Goal: Information Seeking & Learning: Learn about a topic

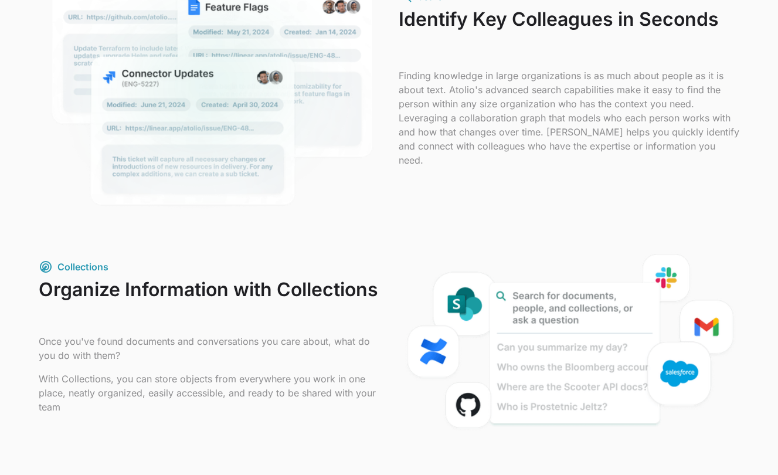
scroll to position [1118, 0]
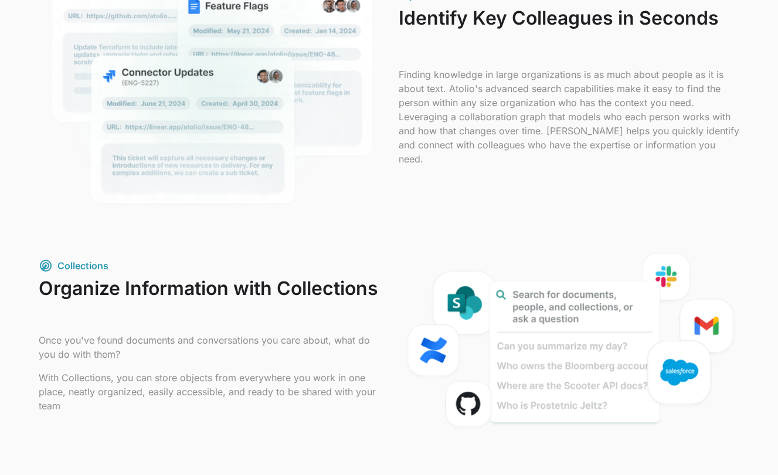
click at [101, 281] on h3 "Organize Information with Collections" at bounding box center [209, 300] width 341 height 46
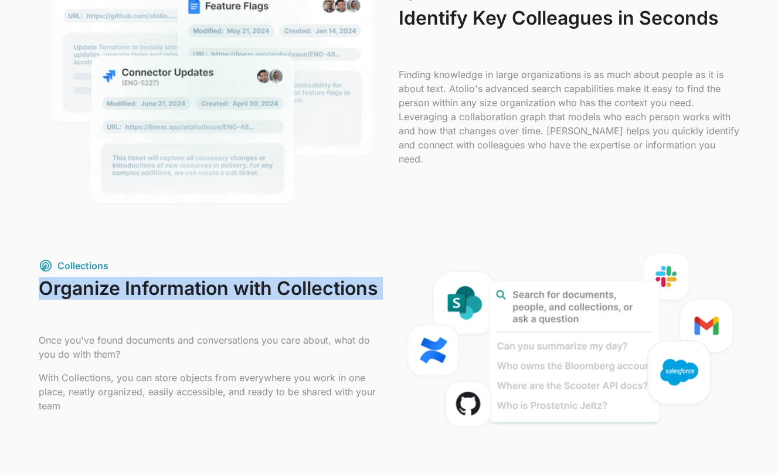
drag, startPoint x: 101, startPoint y: 281, endPoint x: 185, endPoint y: 294, distance: 84.9
click at [185, 294] on h3 "Organize Information with Collections" at bounding box center [209, 300] width 341 height 46
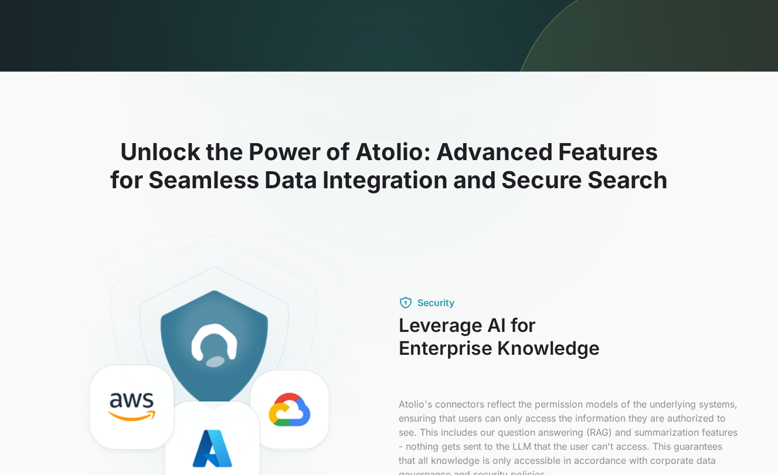
scroll to position [0, 0]
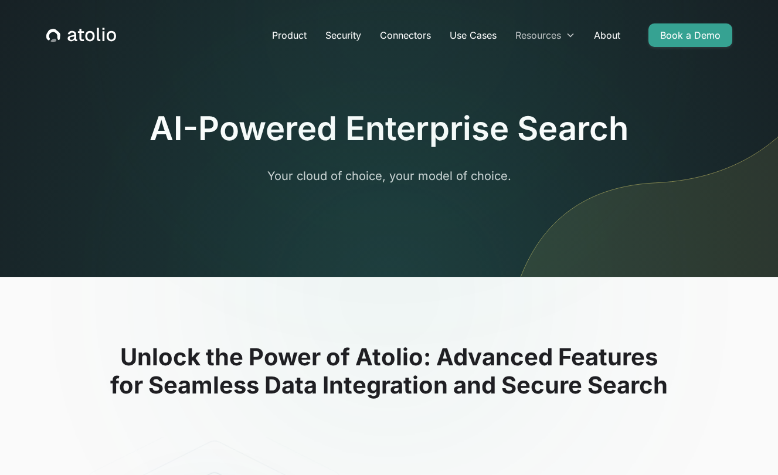
click at [573, 36] on icon at bounding box center [570, 34] width 9 height 9
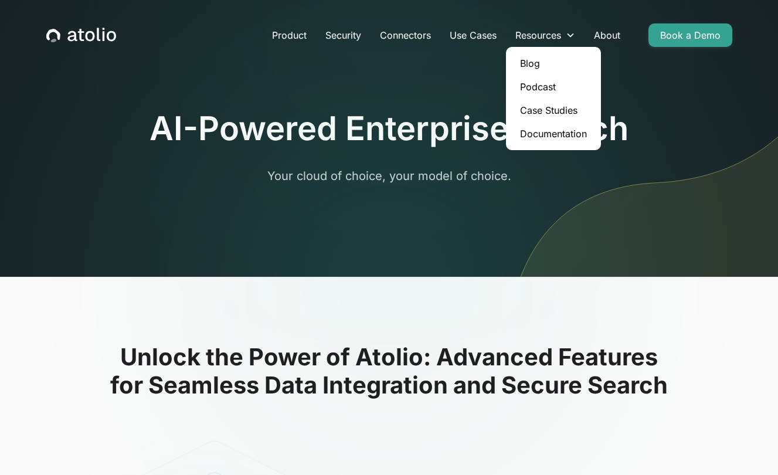
click at [557, 114] on link "Case Studies" at bounding box center [554, 110] width 86 height 23
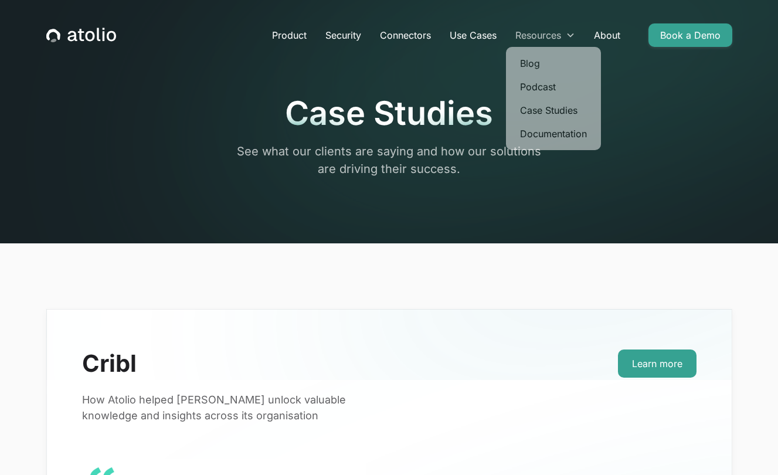
click at [565, 28] on div "Resources" at bounding box center [545, 34] width 79 height 23
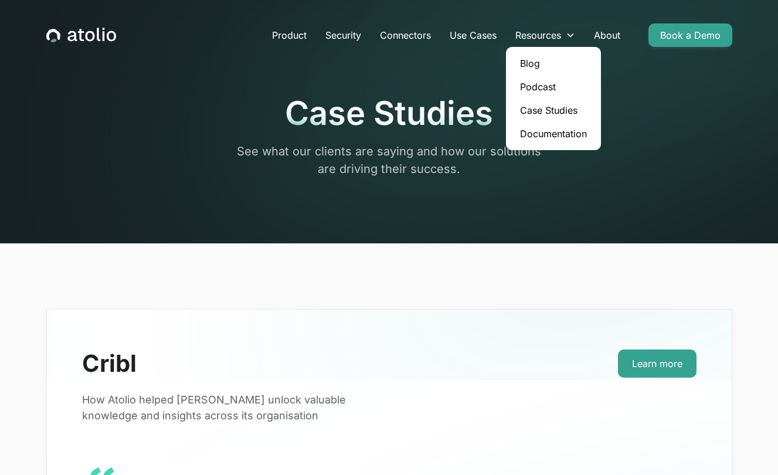
click at [545, 137] on link "Documentation" at bounding box center [554, 133] width 86 height 23
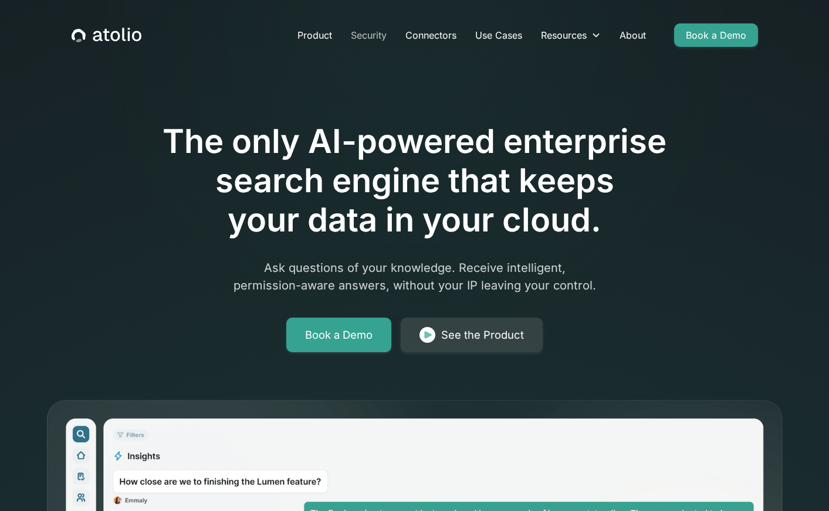
click at [368, 34] on link "Security" at bounding box center [368, 34] width 55 height 23
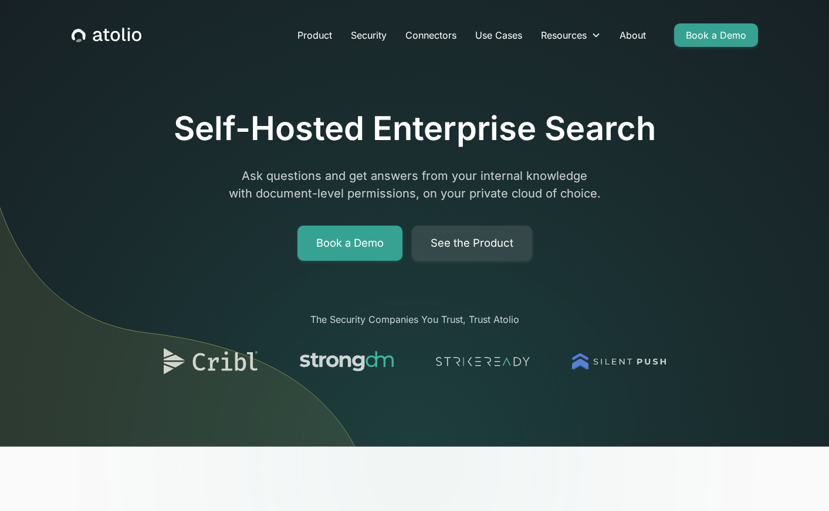
click at [124, 32] on icon "home" at bounding box center [107, 35] width 70 height 15
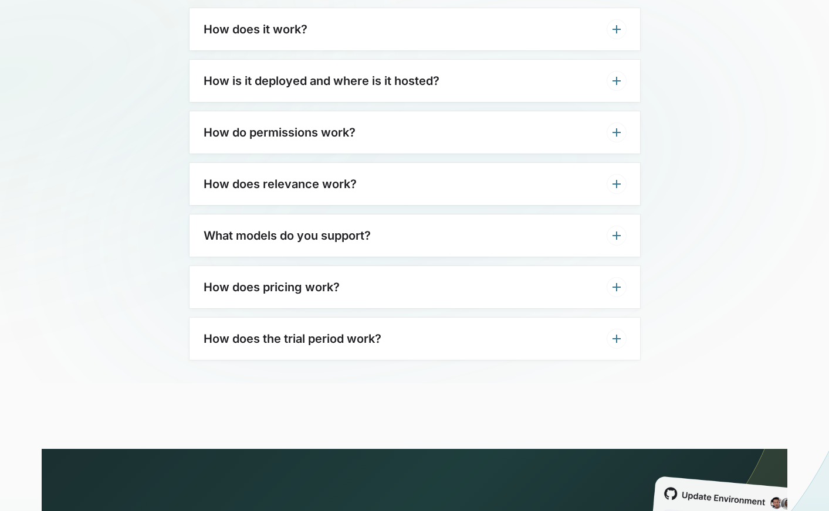
scroll to position [3641, 0]
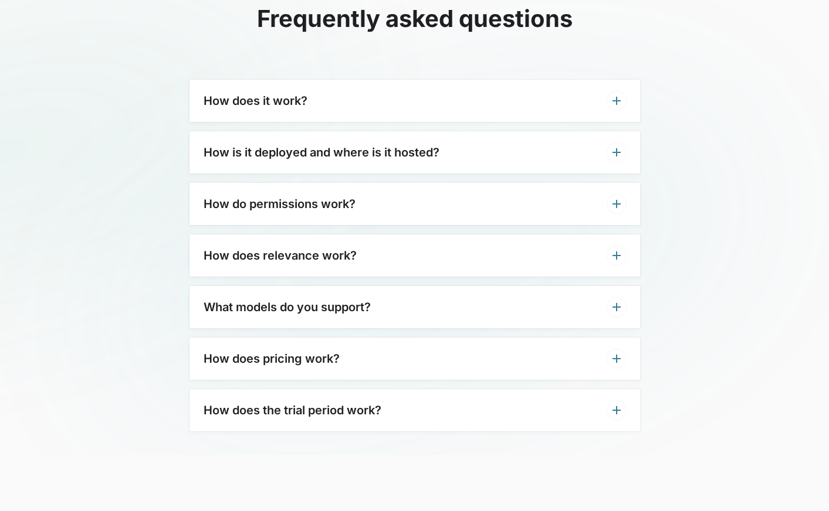
click at [430, 83] on div "How does it work?" at bounding box center [414, 101] width 450 height 42
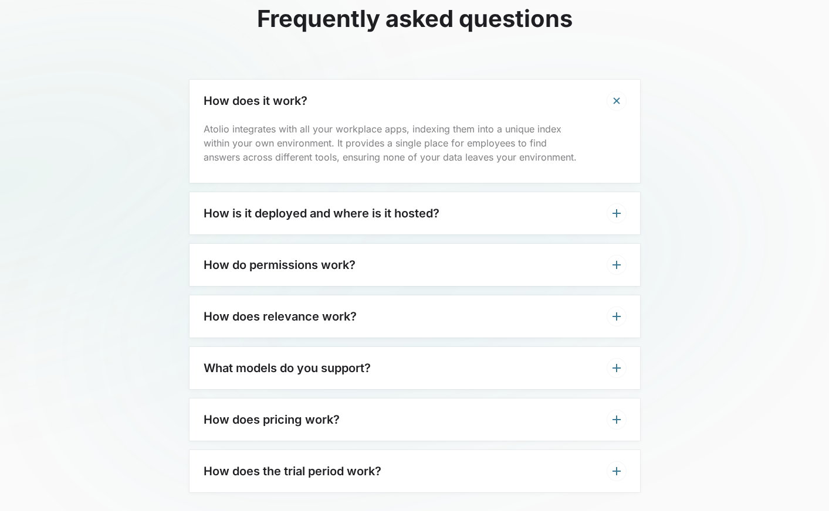
click at [379, 192] on div "How is it deployed and where is it hosted?" at bounding box center [414, 213] width 450 height 42
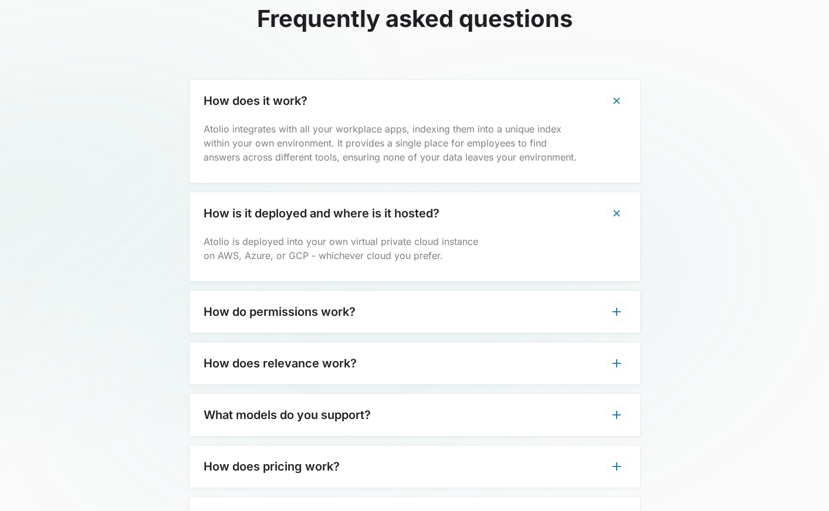
click at [271, 235] on p "Atolio is deployed into your own virtual private cloud instance on AWS, Azure, …" at bounding box center [414, 249] width 422 height 28
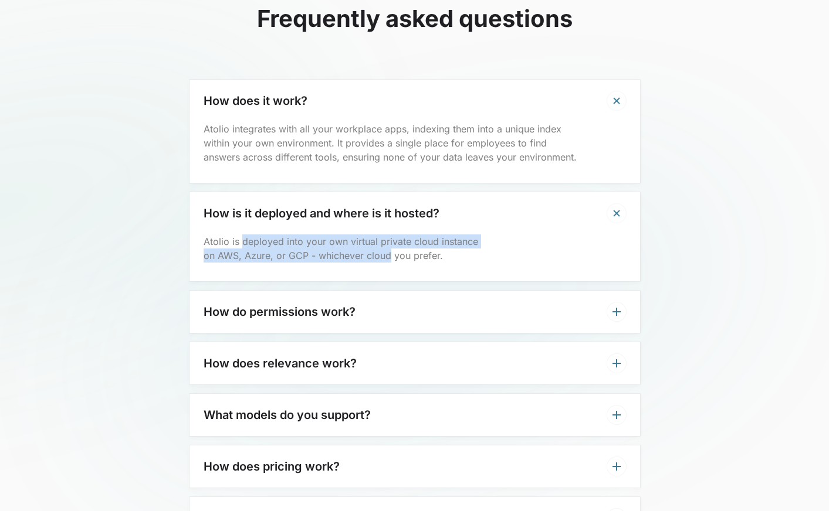
drag, startPoint x: 271, startPoint y: 218, endPoint x: 364, endPoint y: 240, distance: 95.3
click at [364, 240] on p "Atolio is deployed into your own virtual private cloud instance on AWS, Azure, …" at bounding box center [414, 249] width 422 height 28
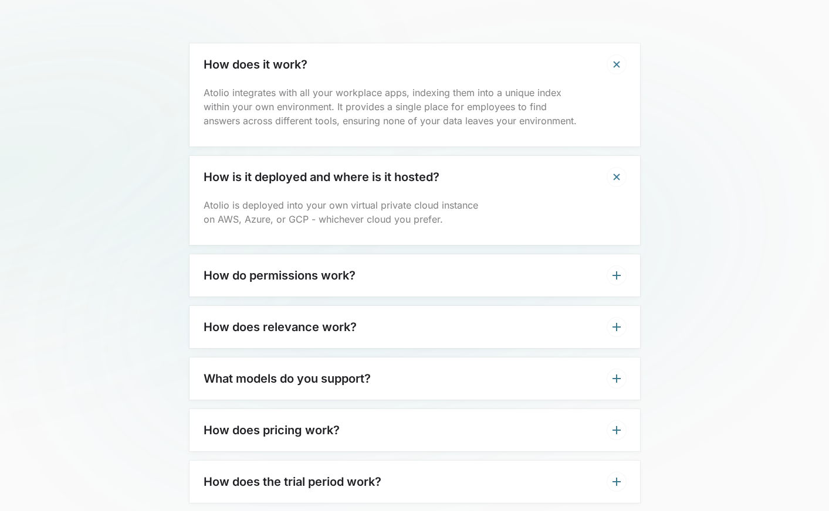
click at [362, 255] on div "How do permissions work?" at bounding box center [414, 276] width 450 height 42
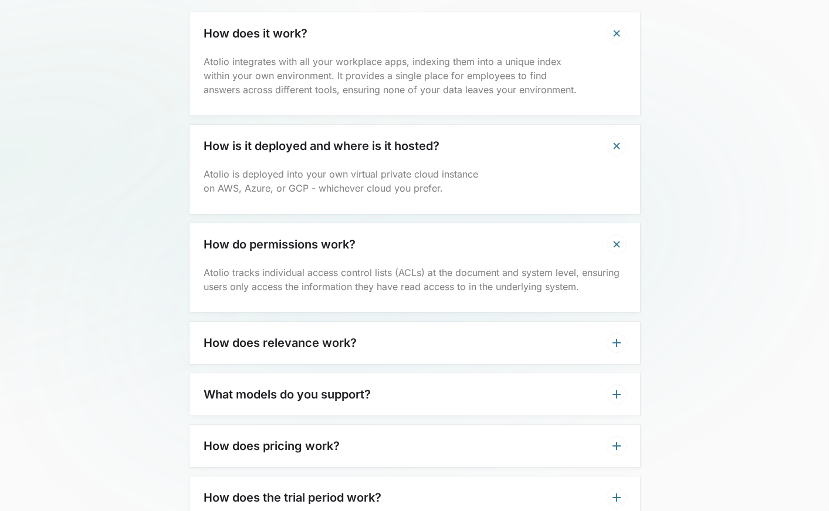
scroll to position [3719, 0]
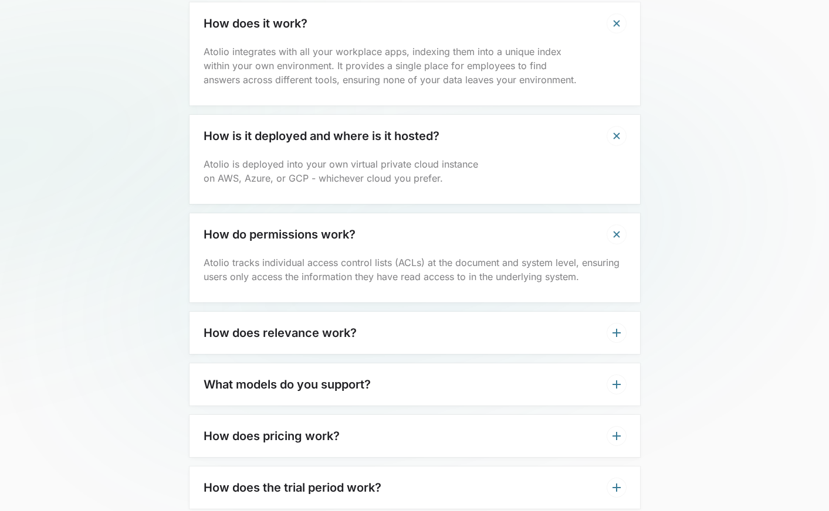
click at [407, 213] on div "How do permissions work?" at bounding box center [414, 234] width 450 height 42
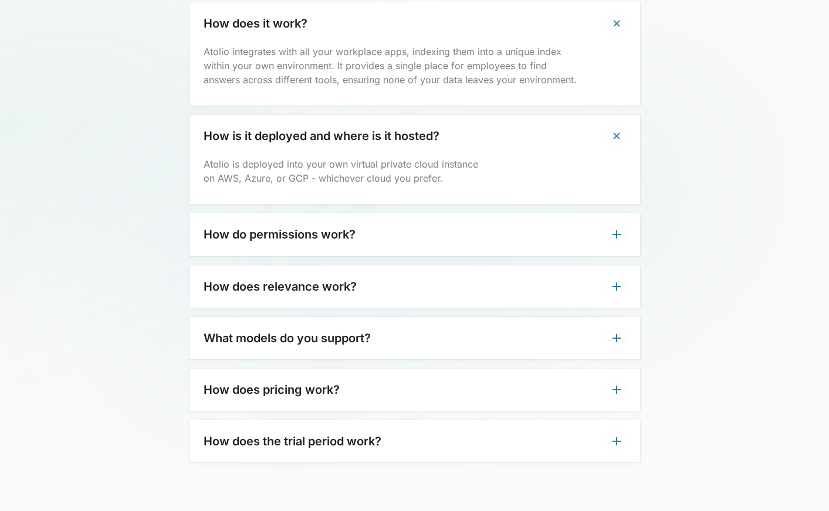
click at [407, 213] on div "How do permissions work?" at bounding box center [414, 234] width 450 height 42
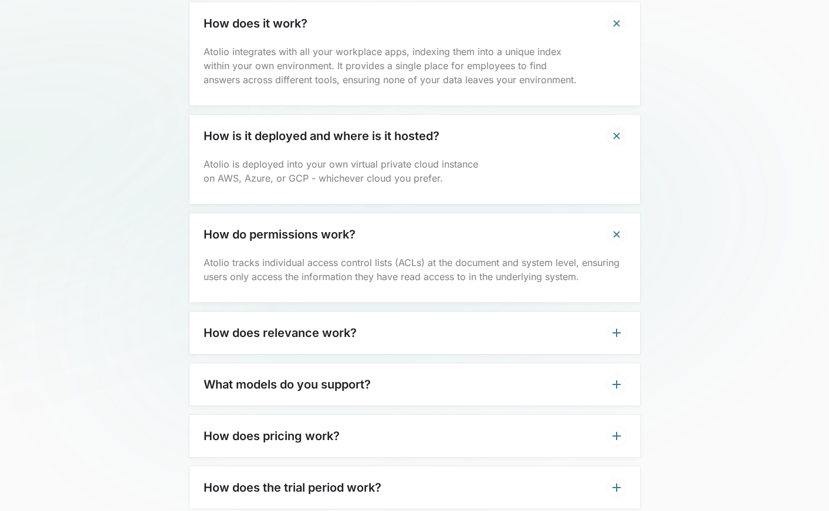
click at [253, 256] on p "Atolio tracks individual access control lists (ACLs) at the document and system…" at bounding box center [414, 270] width 422 height 28
click at [333, 256] on p "Atolio tracks individual access control lists (ACLs) at the document and system…" at bounding box center [414, 270] width 422 height 28
drag, startPoint x: 333, startPoint y: 240, endPoint x: 427, endPoint y: 242, distance: 94.4
click at [427, 256] on p "Atolio tracks individual access control lists (ACLs) at the document and system…" at bounding box center [414, 270] width 422 height 28
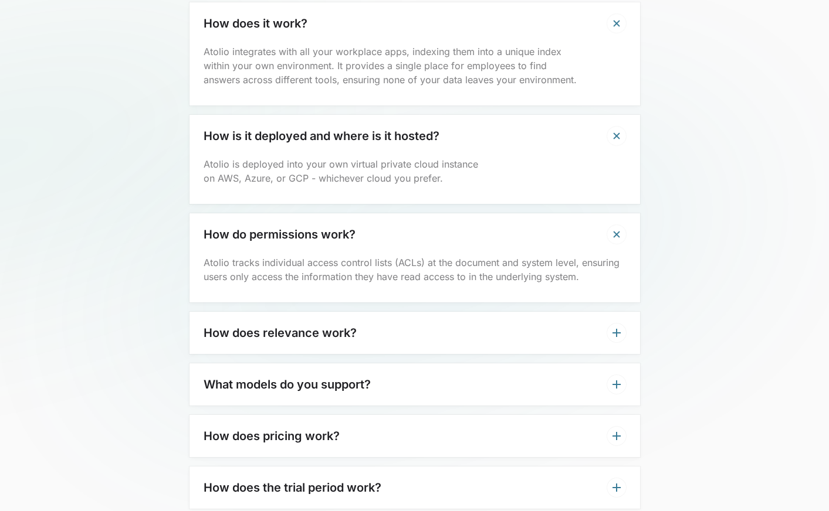
click at [219, 256] on p "Atolio tracks individual access control lists (ACLs) at the document and system…" at bounding box center [414, 270] width 422 height 28
click at [238, 256] on p "Atolio tracks individual access control lists (ACLs) at the document and system…" at bounding box center [414, 270] width 422 height 28
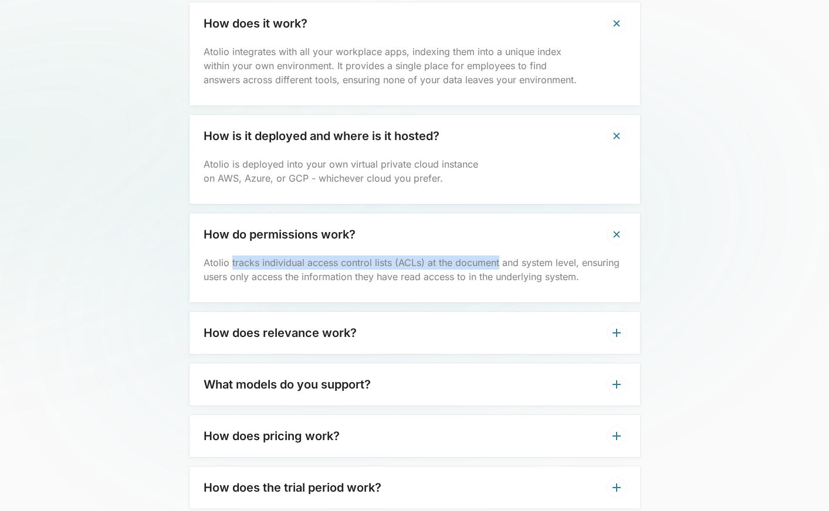
drag, startPoint x: 238, startPoint y: 240, endPoint x: 471, endPoint y: 239, distance: 234.0
click at [471, 256] on p "Atolio tracks individual access control lists (ACLs) at the document and system…" at bounding box center [414, 270] width 422 height 28
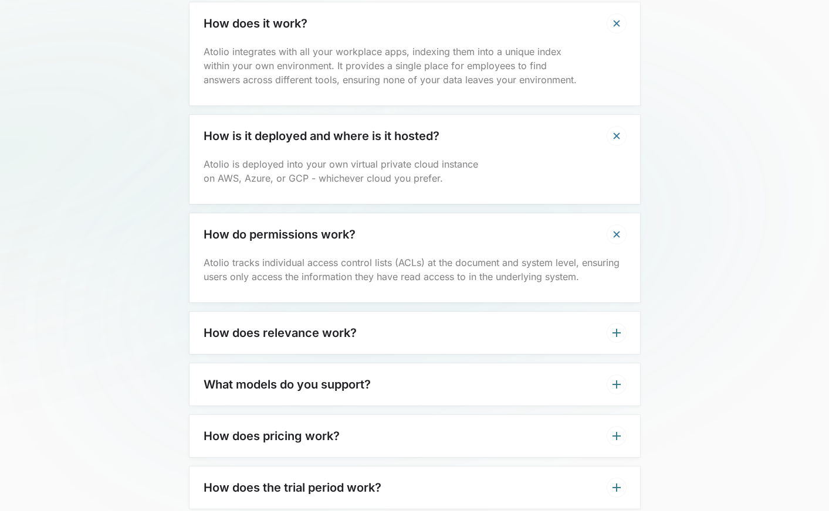
click at [591, 256] on p "Atolio tracks individual access control lists (ACLs) at the document and system…" at bounding box center [414, 270] width 422 height 28
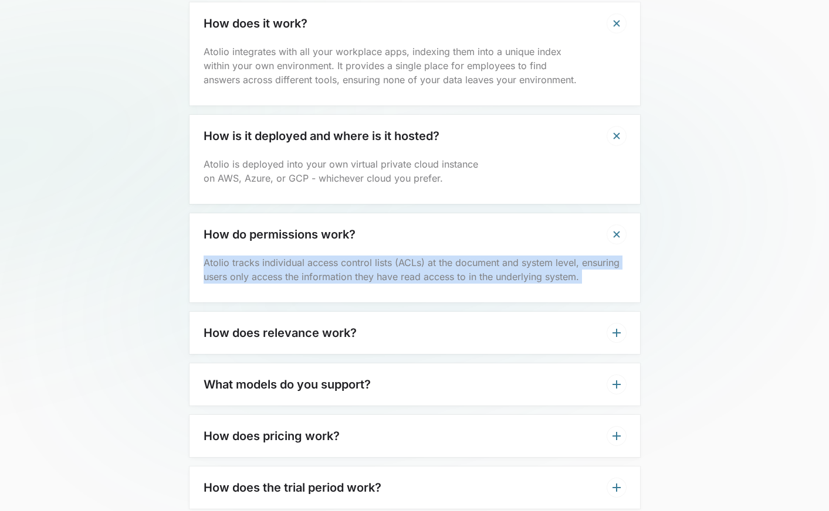
drag, startPoint x: 591, startPoint y: 255, endPoint x: 223, endPoint y: 242, distance: 367.9
click at [223, 256] on p "Atolio tracks individual access control lists (ACLs) at the document and system…" at bounding box center [414, 270] width 422 height 28
copy p "Atolio tracks individual access control lists (ACLs) at the document and system…"
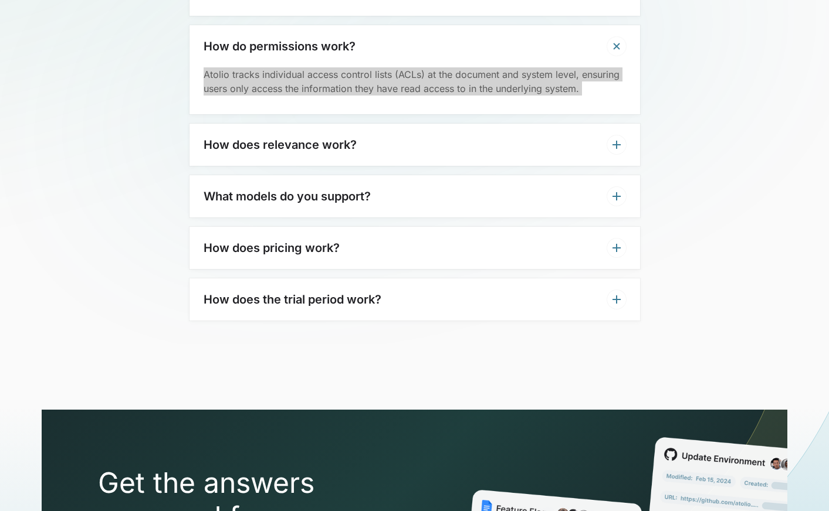
scroll to position [3926, 0]
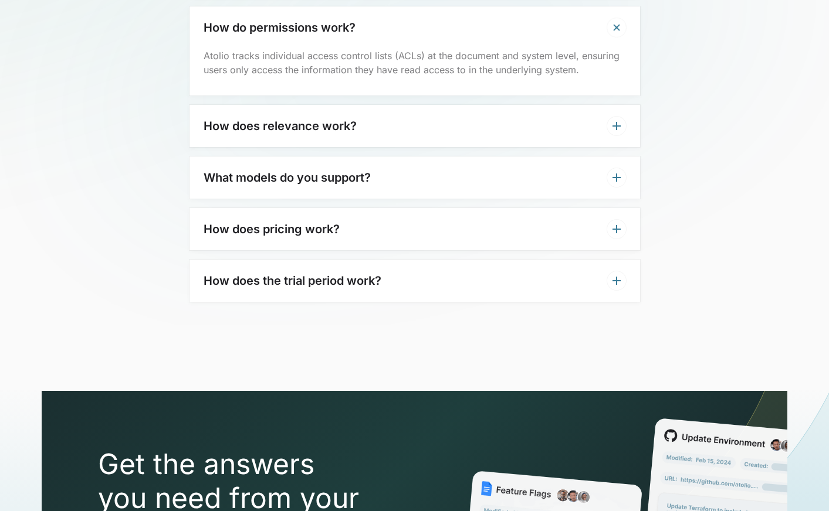
click at [400, 105] on div "How does relevance work?" at bounding box center [414, 126] width 450 height 42
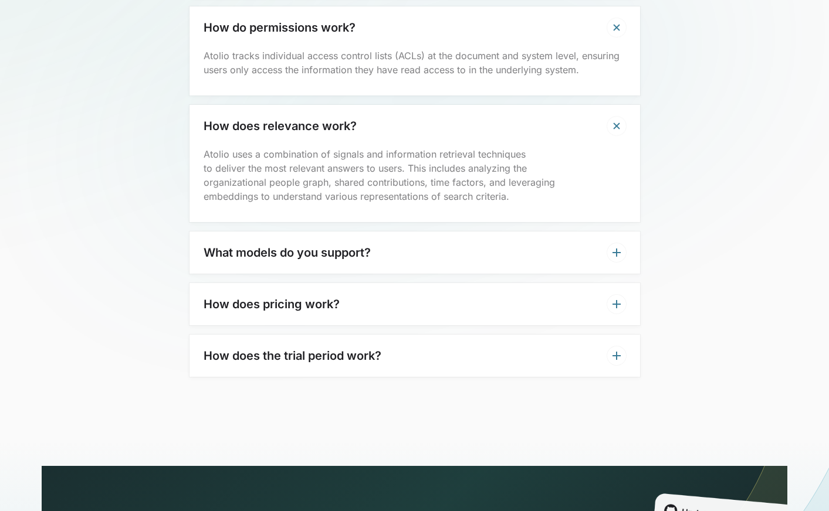
click at [437, 243] on div "What models do you support?" at bounding box center [414, 253] width 450 height 42
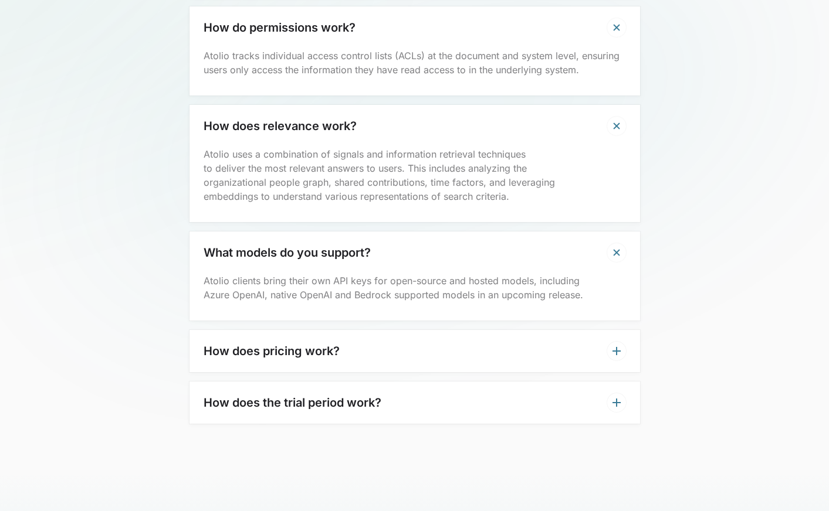
drag, startPoint x: 277, startPoint y: 260, endPoint x: 369, endPoint y: 262, distance: 92.7
click at [369, 274] on p "Atolio clients bring their own API keys for open-source and hosted models, incl…" at bounding box center [414, 288] width 422 height 28
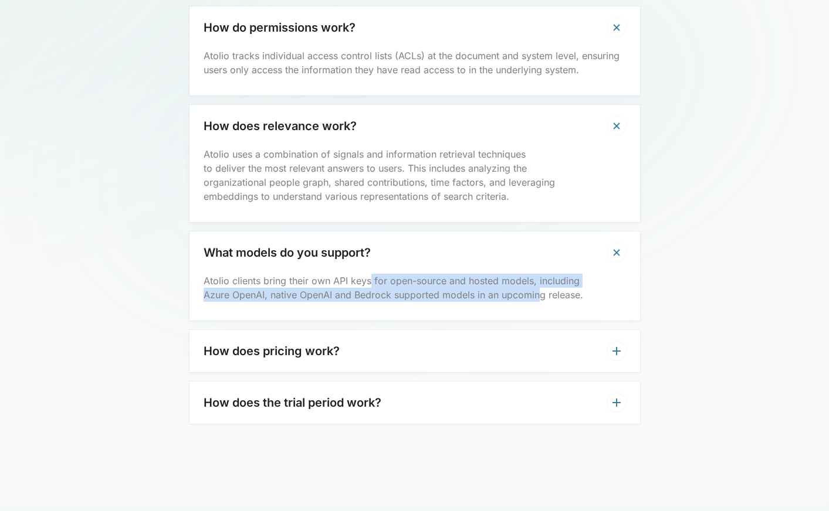
drag, startPoint x: 369, startPoint y: 262, endPoint x: 537, endPoint y: 269, distance: 167.9
click at [537, 274] on p "Atolio clients bring their own API keys for open-source and hosted models, incl…" at bounding box center [414, 288] width 422 height 28
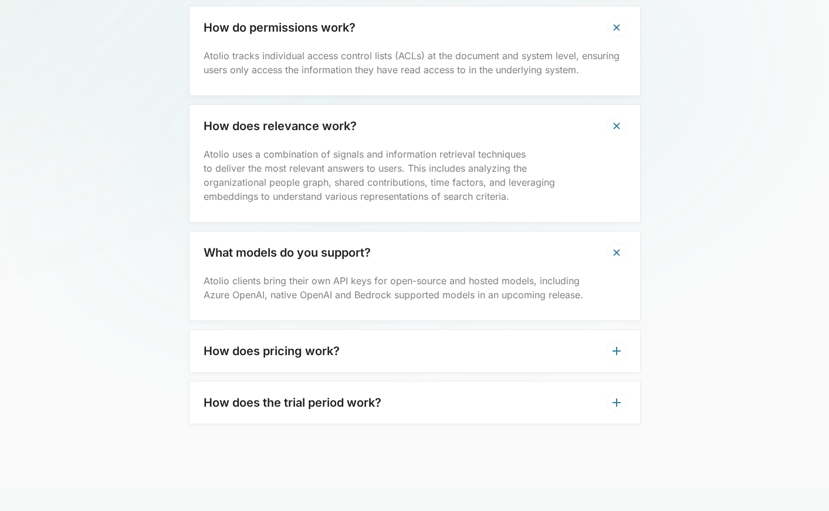
click at [405, 330] on div "How does pricing work?" at bounding box center [414, 351] width 450 height 42
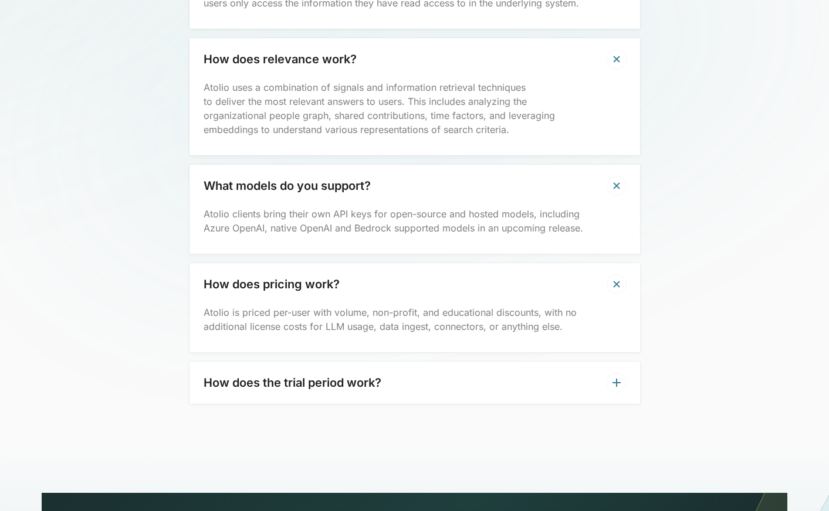
scroll to position [3994, 0]
